Goal: Information Seeking & Learning: Find contact information

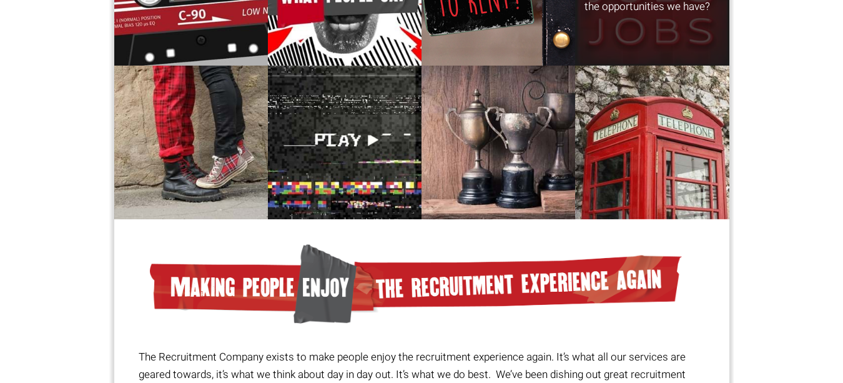
scroll to position [320, 0]
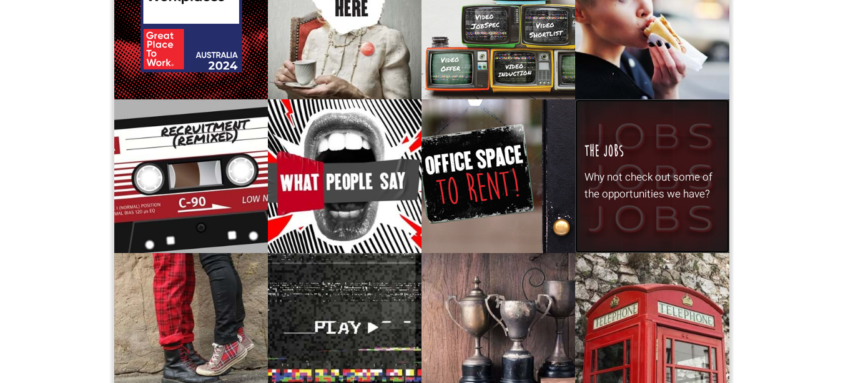
click at [691, 253] on div "The Jobs Why not check out some of the opportunities we have?" at bounding box center [652, 176] width 154 height 154
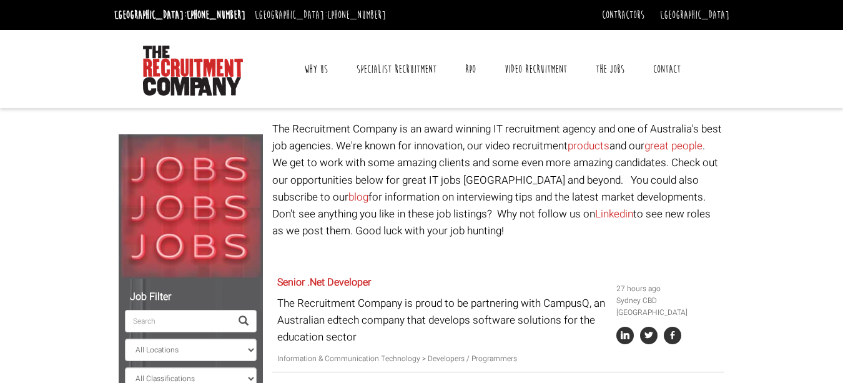
scroll to position [125, 0]
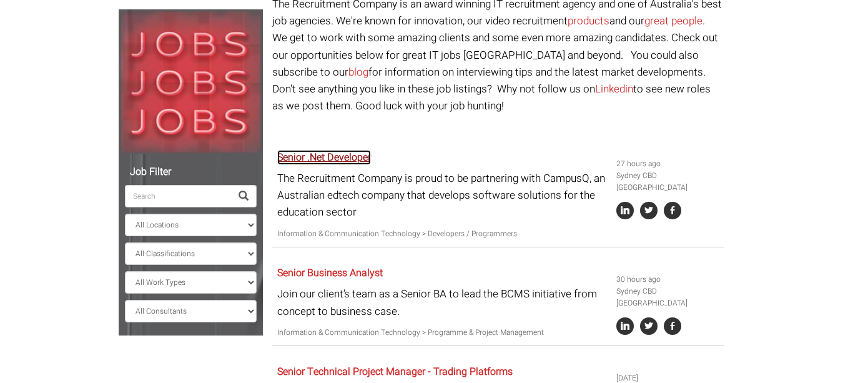
click at [277, 150] on link "Senior .Net Developer" at bounding box center [324, 157] width 94 height 15
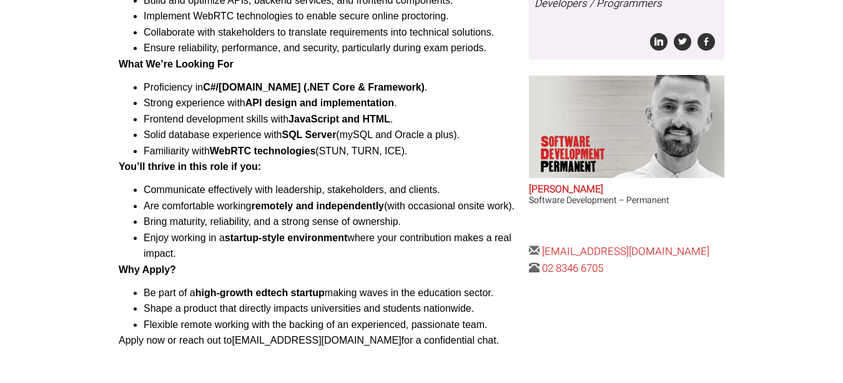
scroll to position [437, 0]
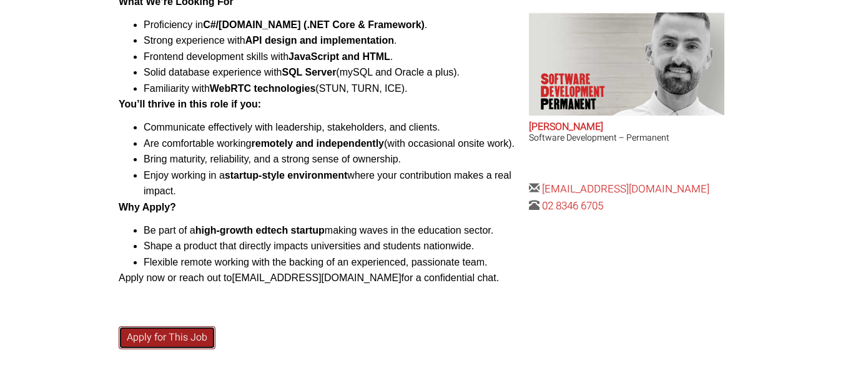
click at [119, 326] on link "Apply for This Job" at bounding box center [167, 337] width 97 height 23
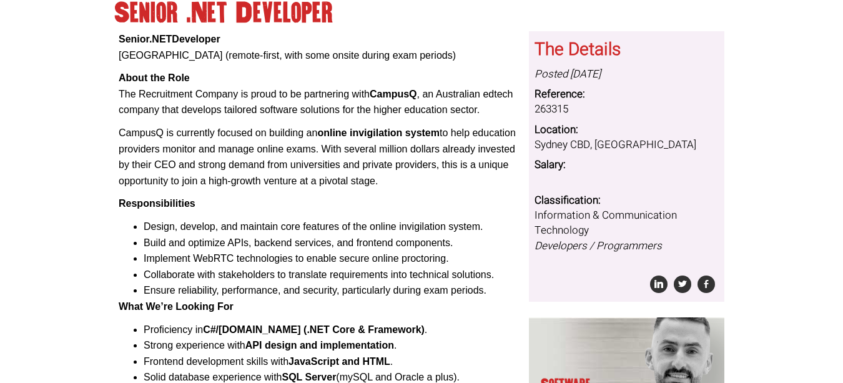
scroll to position [0, 0]
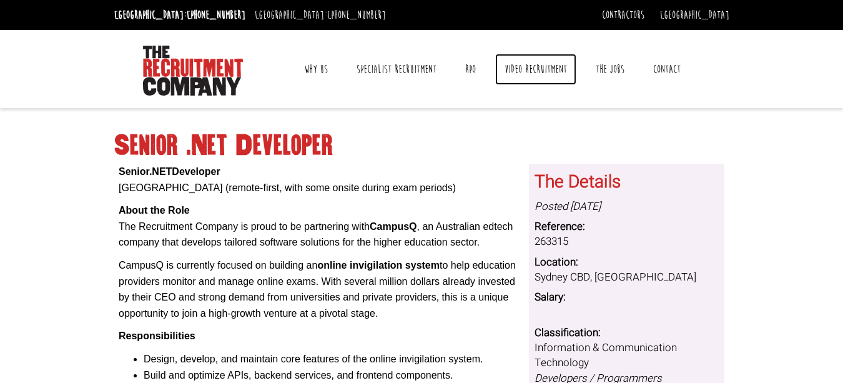
click at [576, 74] on link "Video Recruitment" at bounding box center [535, 69] width 81 height 31
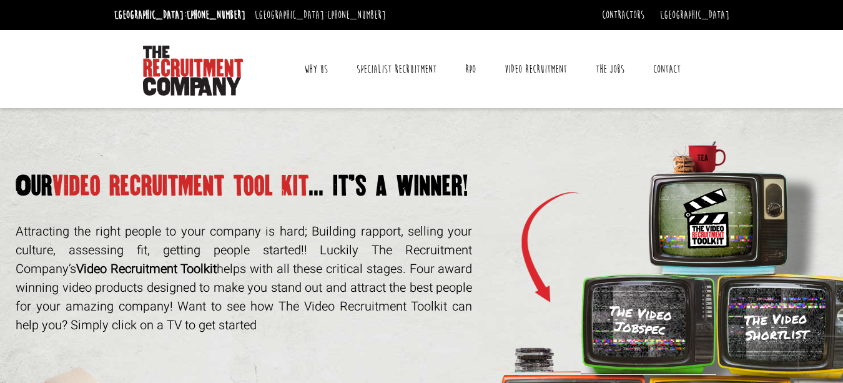
click at [690, 72] on link "Contact" at bounding box center [667, 69] width 46 height 31
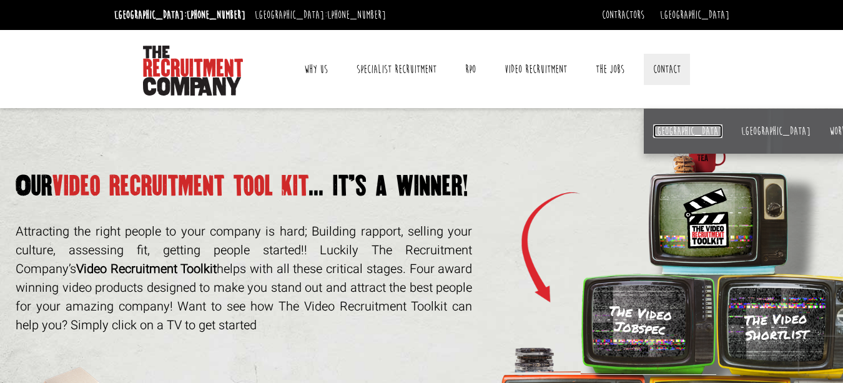
click at [723, 132] on link "[GEOGRAPHIC_DATA]" at bounding box center [687, 131] width 69 height 14
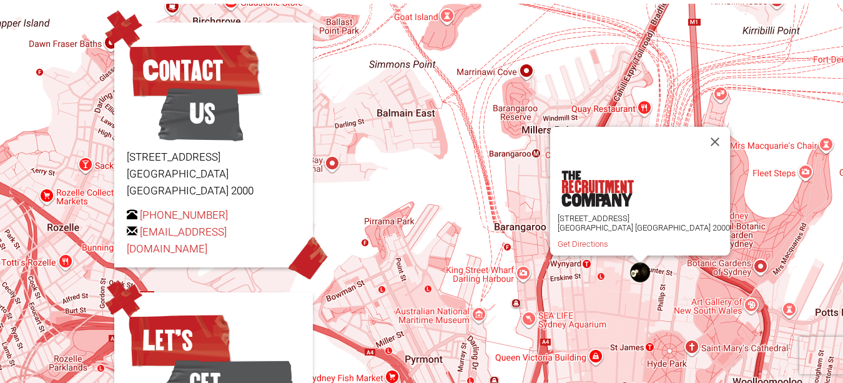
scroll to position [179, 0]
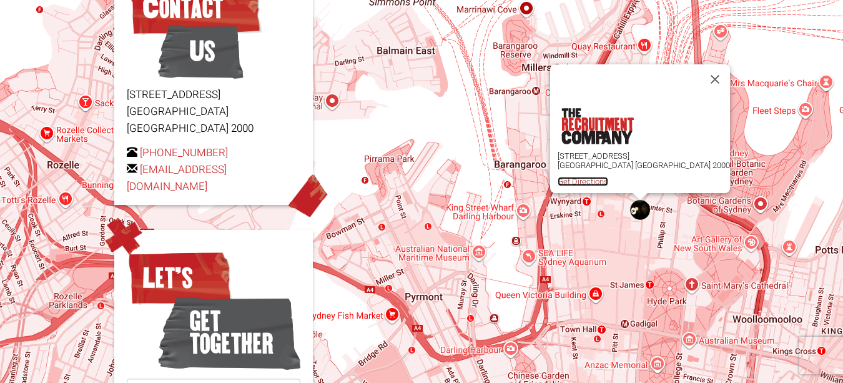
click at [608, 177] on link "Get Directions" at bounding box center [583, 181] width 51 height 9
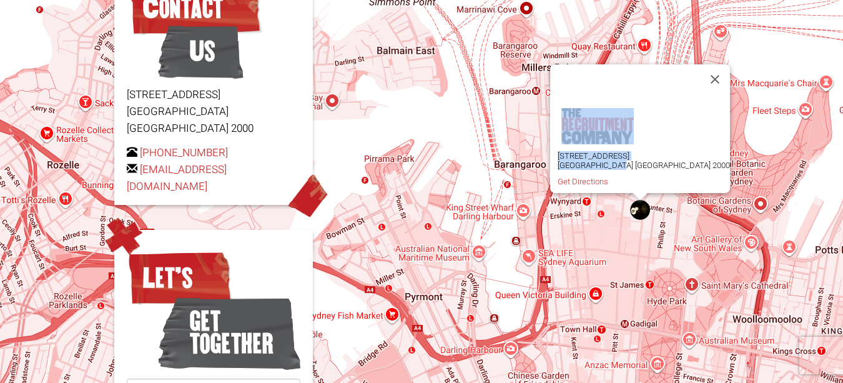
drag, startPoint x: 606, startPoint y: 149, endPoint x: 570, endPoint y: 137, distance: 38.7
click at [570, 137] on div "[STREET_ADDRESS] Get Directions" at bounding box center [421, 209] width 843 height 537
drag, startPoint x: 227, startPoint y: 152, endPoint x: 46, endPoint y: 90, distance: 190.8
click at [114, 90] on div "Contact Us [STREET_ADDRESS] [PHONE_NUMBER] [EMAIL_ADDRESS][DOMAIN_NAME]" at bounding box center [213, 82] width 199 height 245
copy div "[STREET_ADDRESS] [PHONE_NUMBER] [EMAIL_ADDRESS][DOMAIN_NAME]"
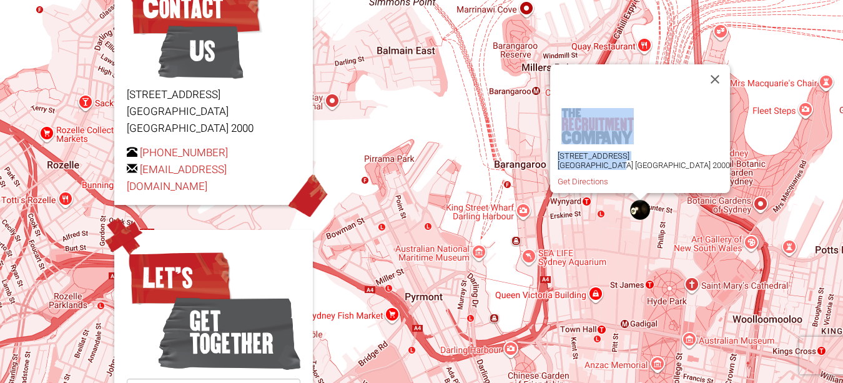
click at [340, 95] on div "[STREET_ADDRESS] Get Directions" at bounding box center [421, 209] width 843 height 537
